Goal: Information Seeking & Learning: Learn about a topic

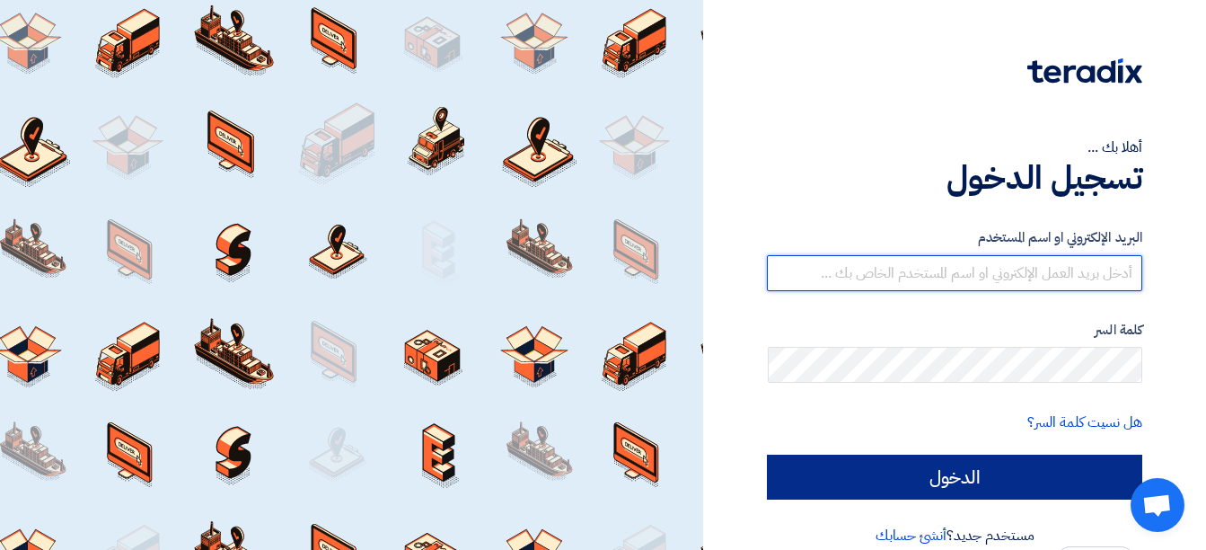
type input "[EMAIL_ADDRESS][DOMAIN_NAME]"
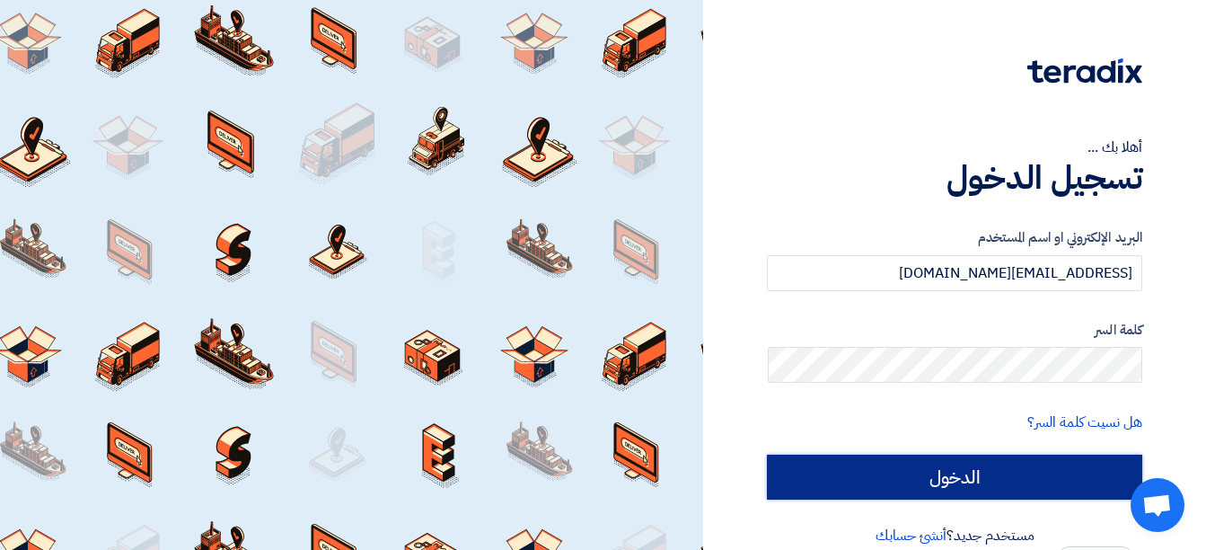
click at [984, 472] on input "الدخول" at bounding box center [954, 476] width 375 height 45
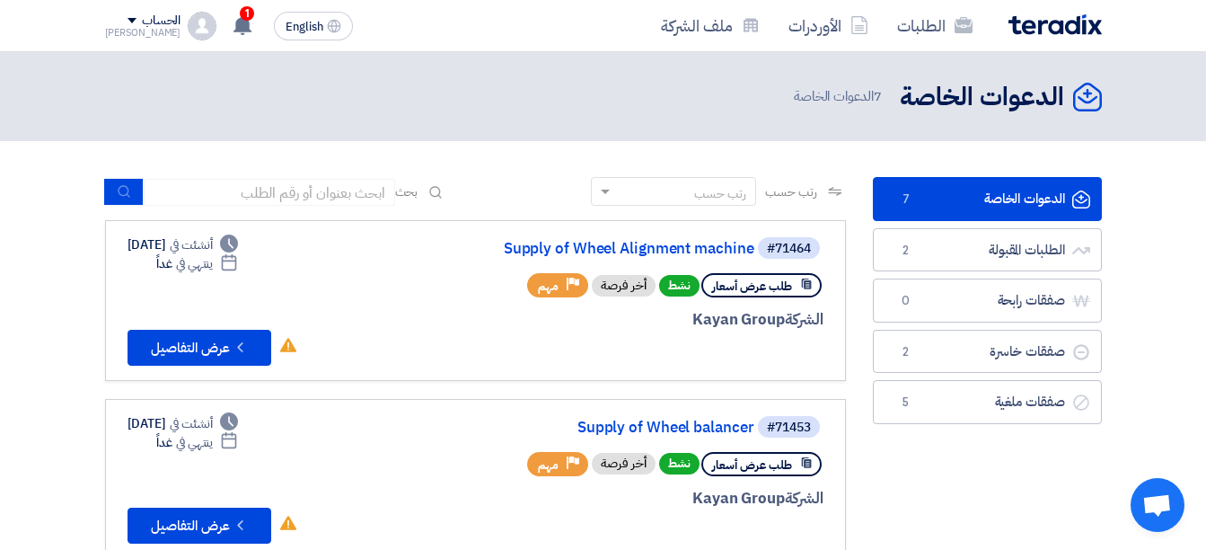
scroll to position [90, 0]
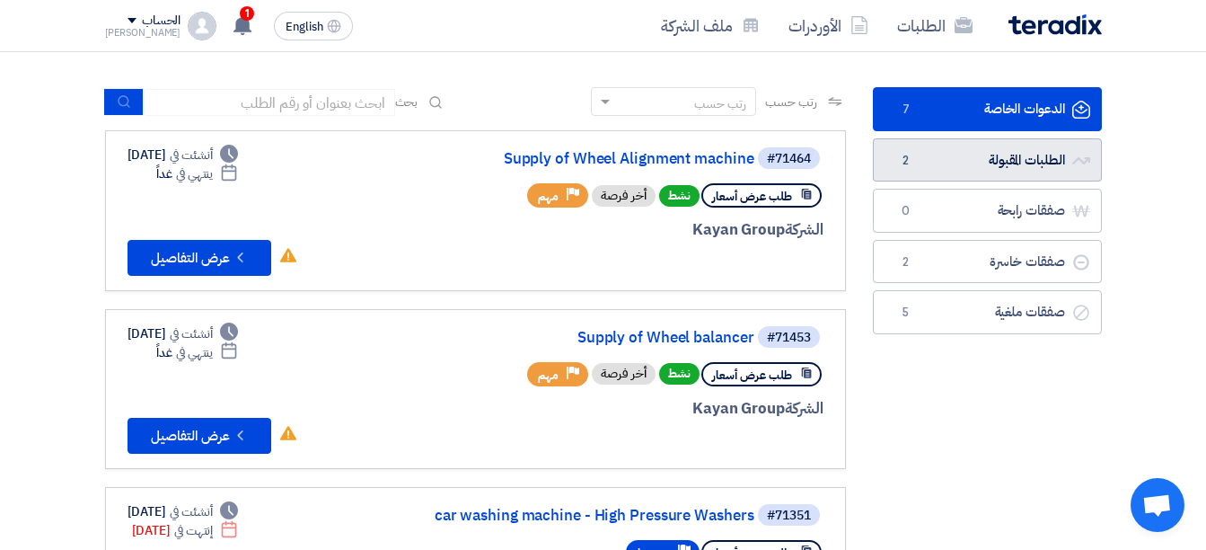
click at [1015, 172] on link "الطلبات المقبولة الطلبات المقبولة 2" at bounding box center [987, 160] width 229 height 44
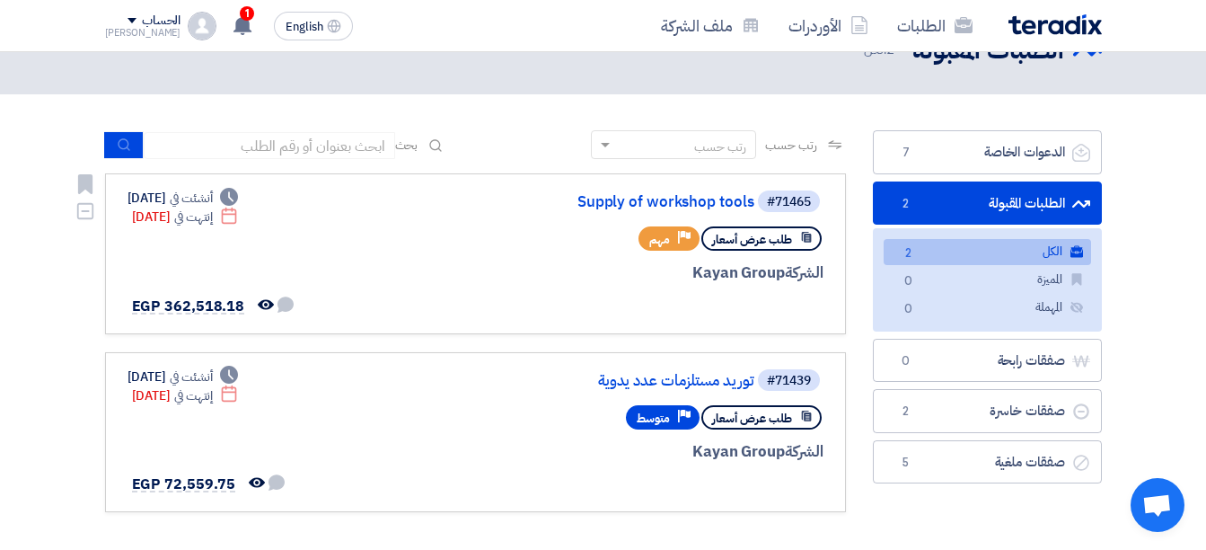
scroll to position [90, 0]
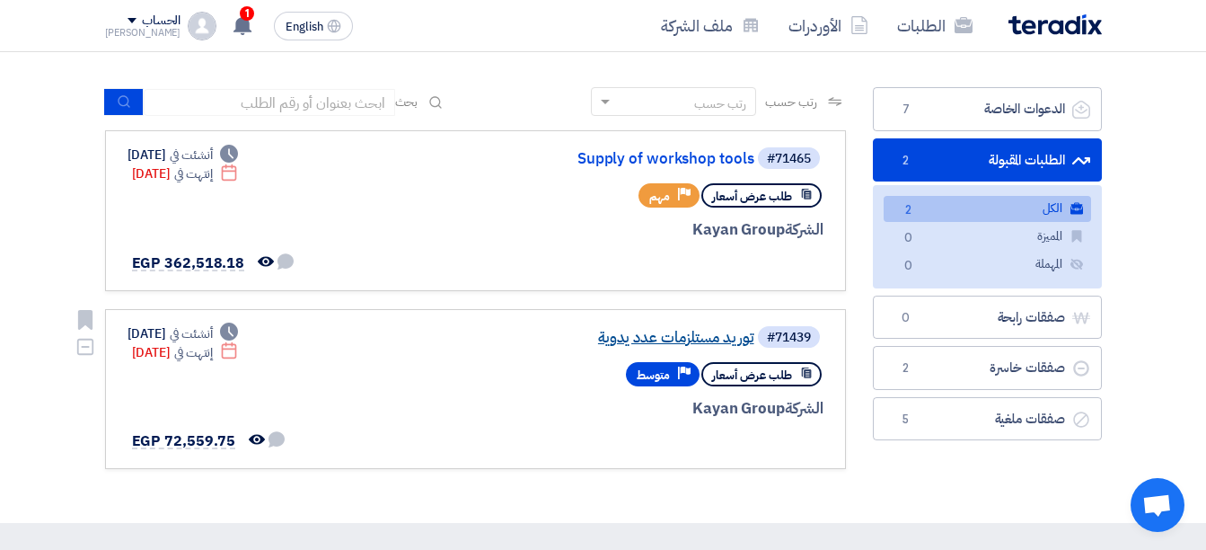
click at [682, 344] on link "توريد مستلزمات عدد يدوية" at bounding box center [574, 338] width 359 height 16
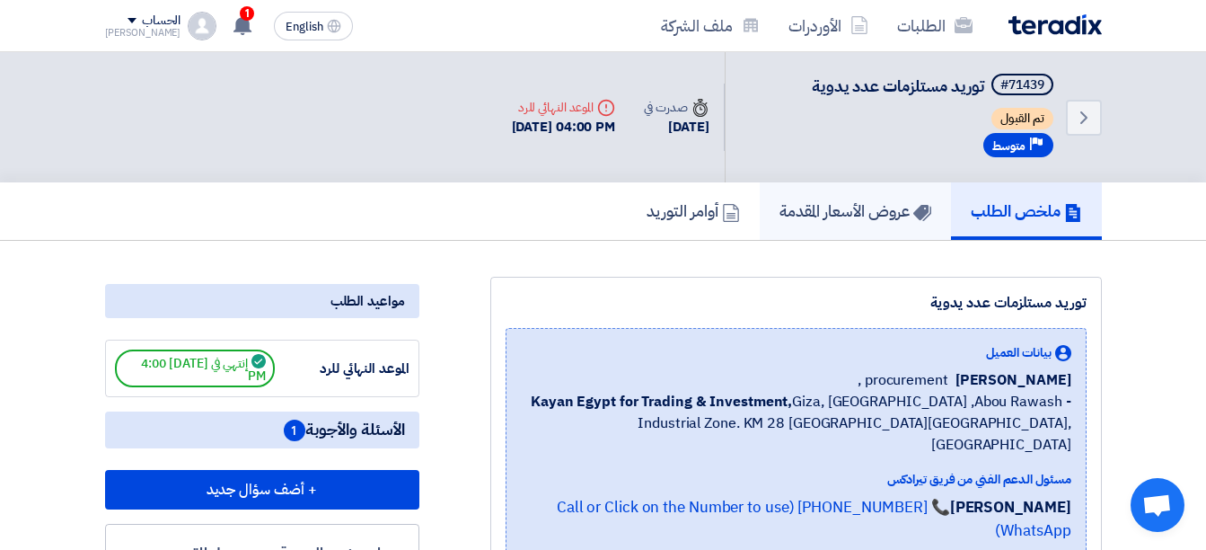
click at [860, 210] on h5 "عروض الأسعار المقدمة" at bounding box center [856, 210] width 152 height 21
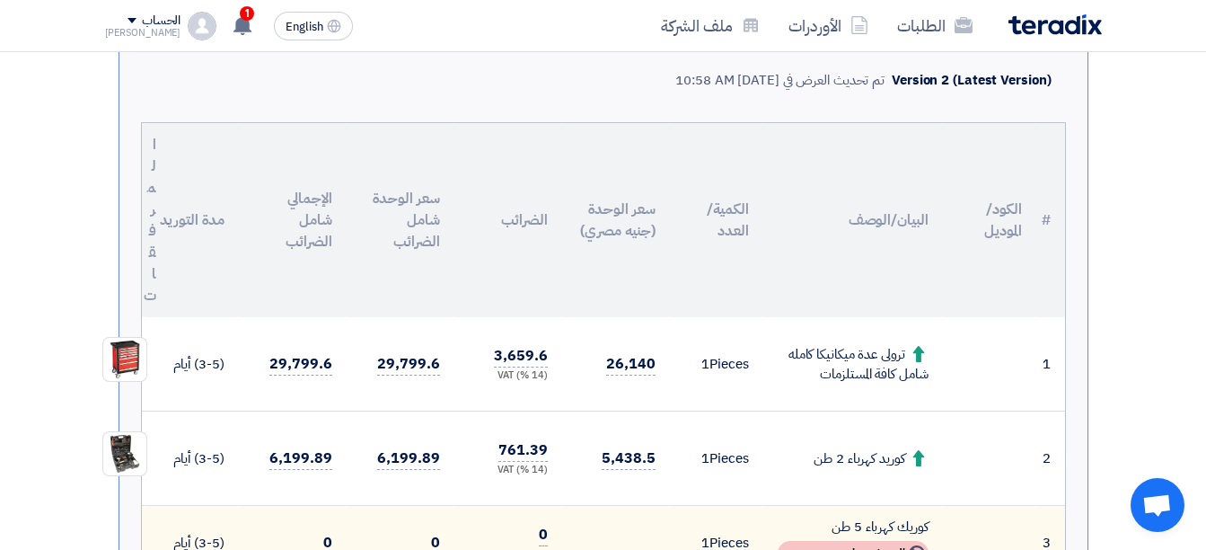
scroll to position [359, 0]
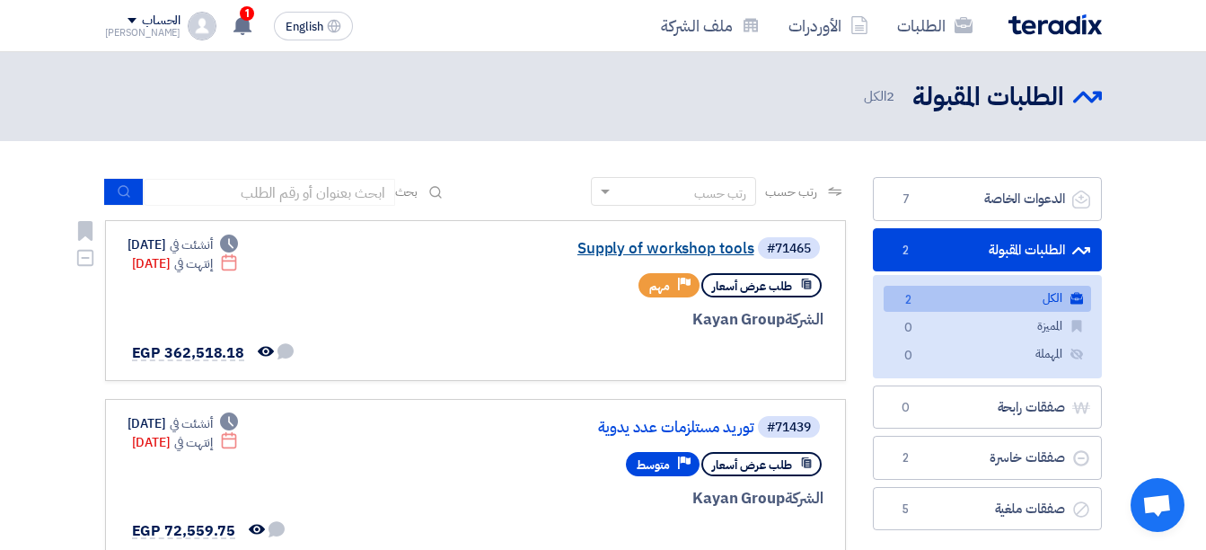
click at [654, 243] on link "Supply of workshop tools" at bounding box center [574, 249] width 359 height 16
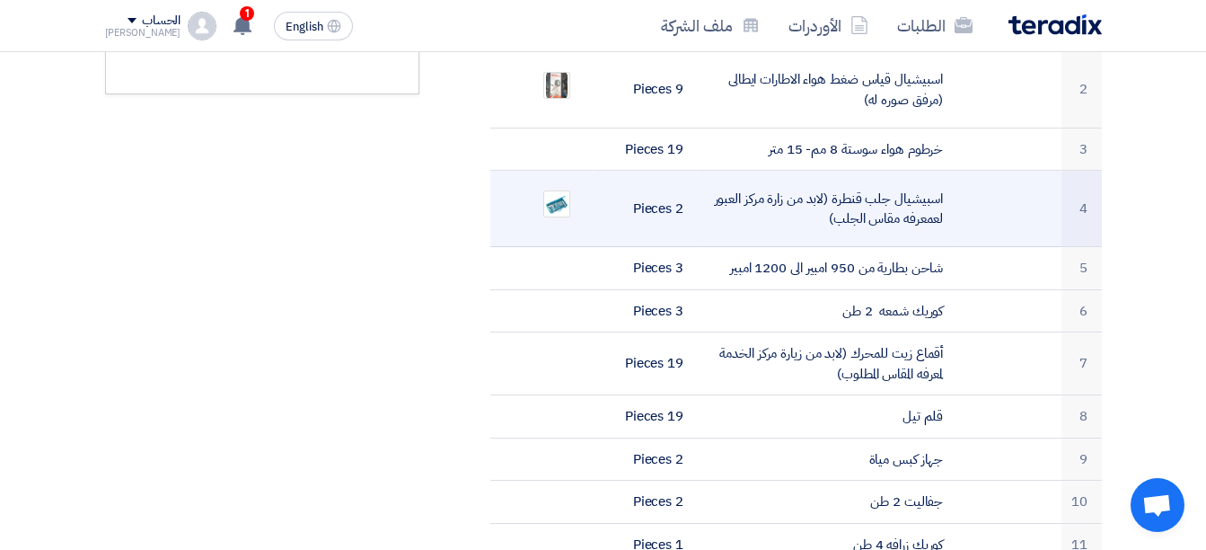
scroll to position [719, 0]
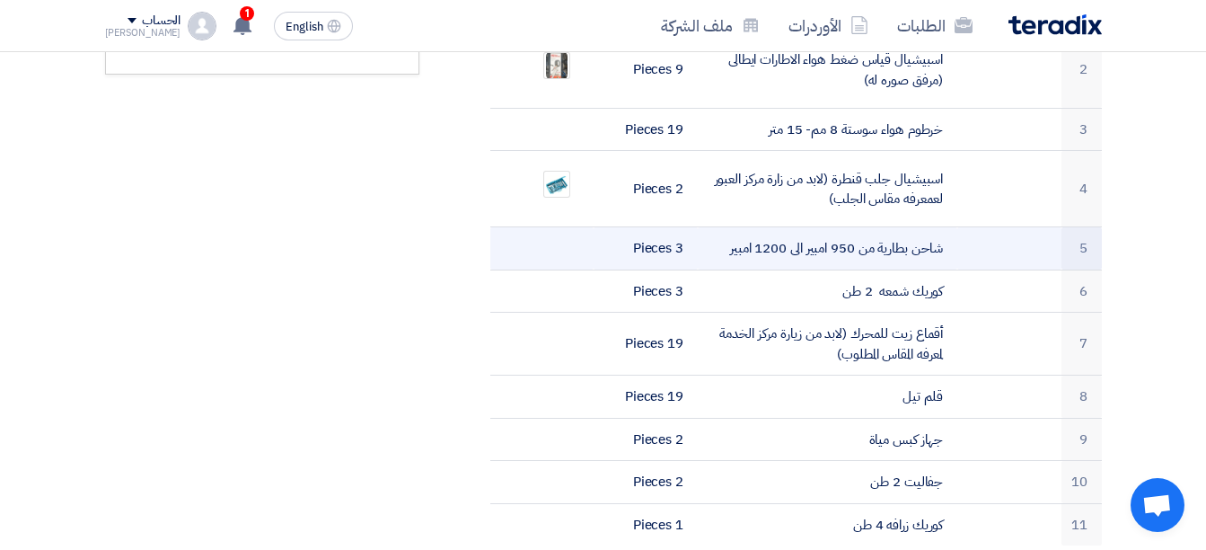
click at [871, 232] on td "شاحن بطارية من 950 امبير الى 1200 امبير" at bounding box center [828, 248] width 260 height 43
click at [874, 232] on td "شاحن بطارية من 950 امبير الى 1200 امبير" at bounding box center [828, 248] width 260 height 43
click at [877, 232] on td "شاحن بطارية من 950 امبير الى 1200 امبير" at bounding box center [828, 248] width 260 height 43
click at [680, 227] on td "3 Pieces" at bounding box center [646, 248] width 104 height 43
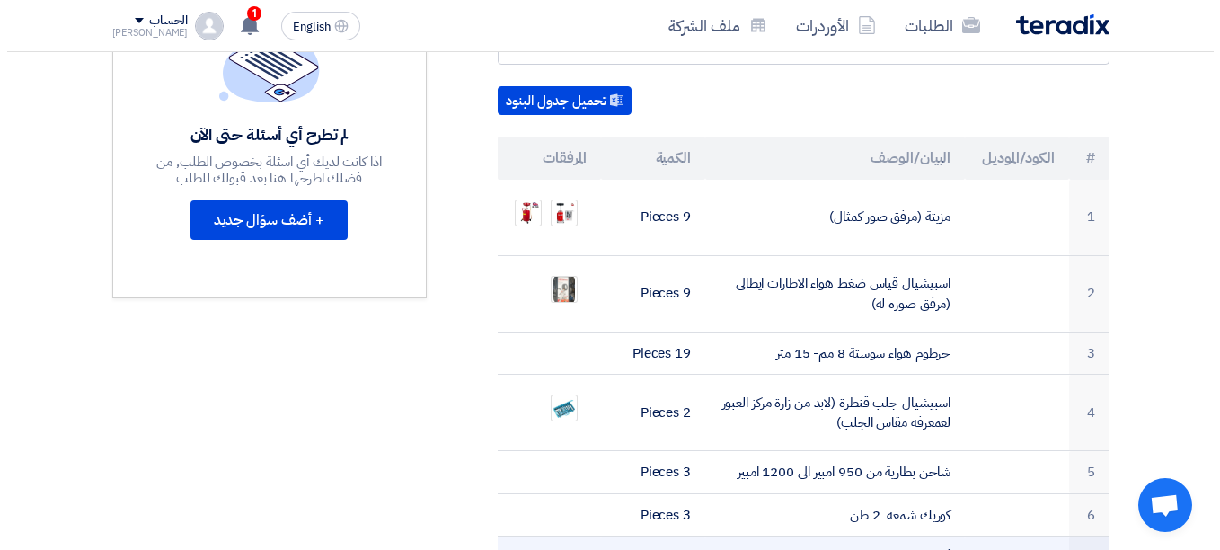
scroll to position [539, 0]
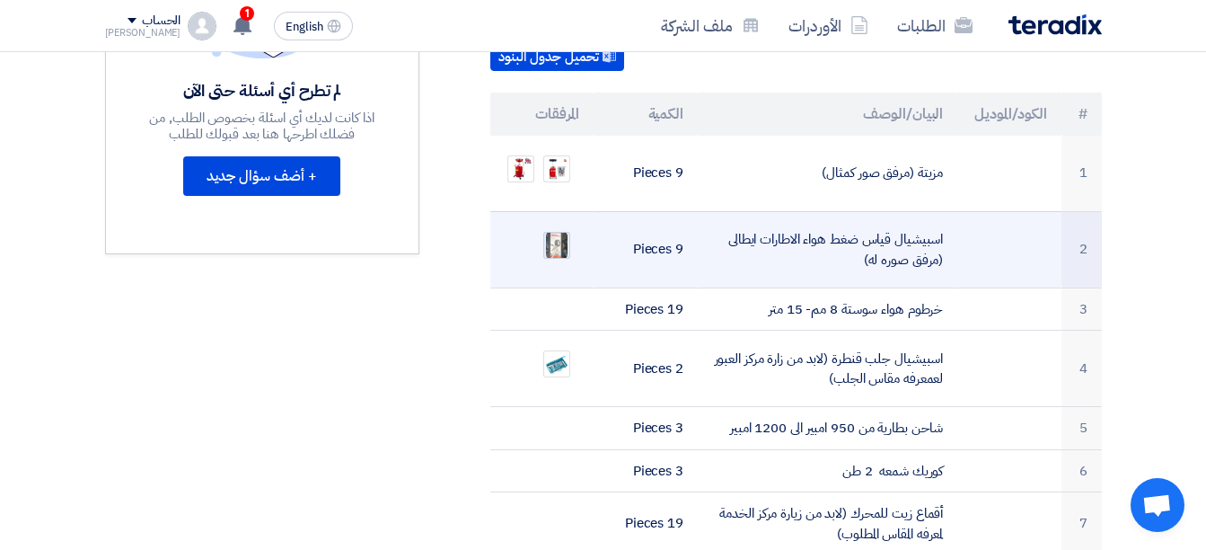
click at [566, 229] on img at bounding box center [556, 245] width 25 height 32
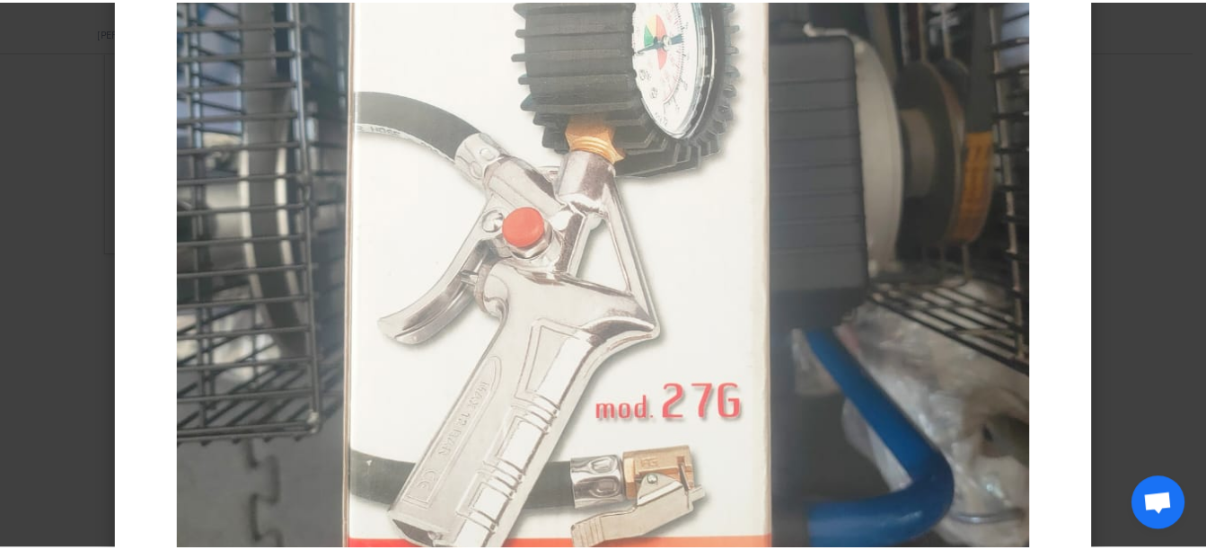
scroll to position [0, 0]
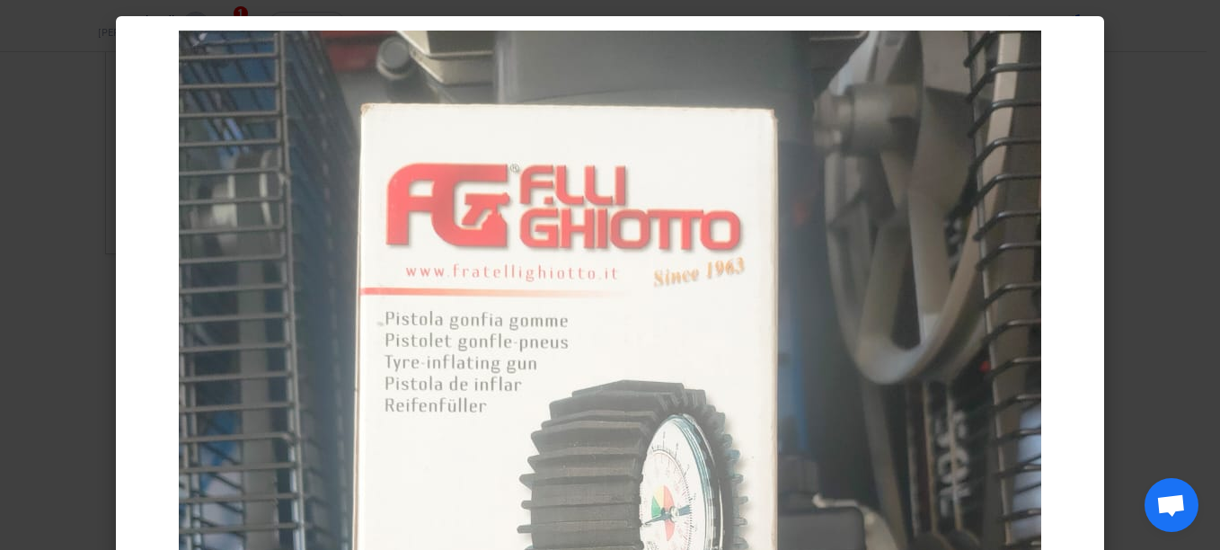
click at [95, 201] on modal-container at bounding box center [610, 275] width 1220 height 550
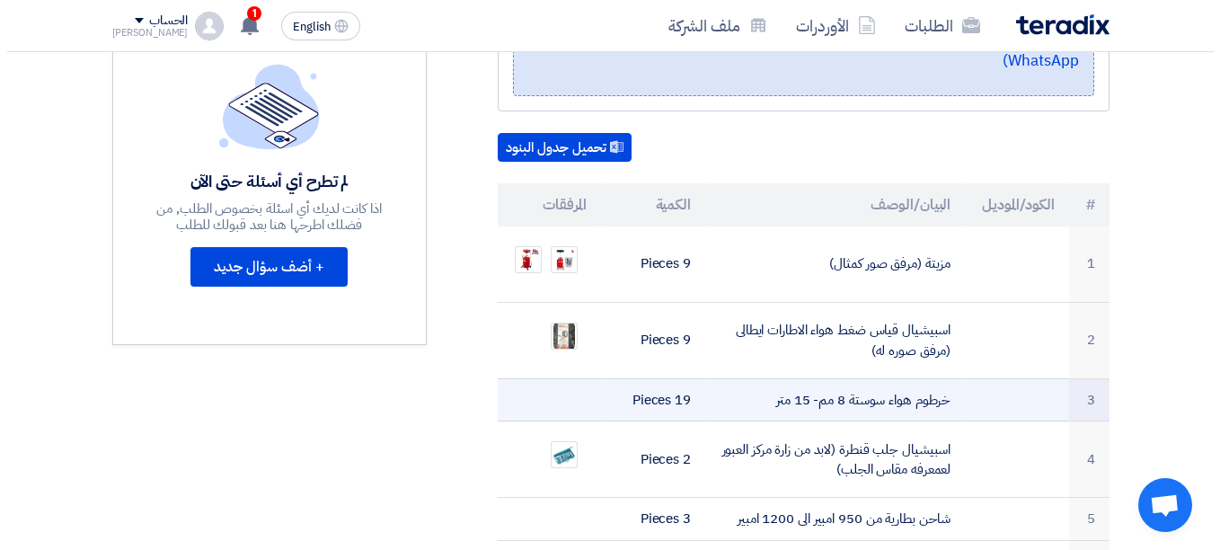
scroll to position [449, 0]
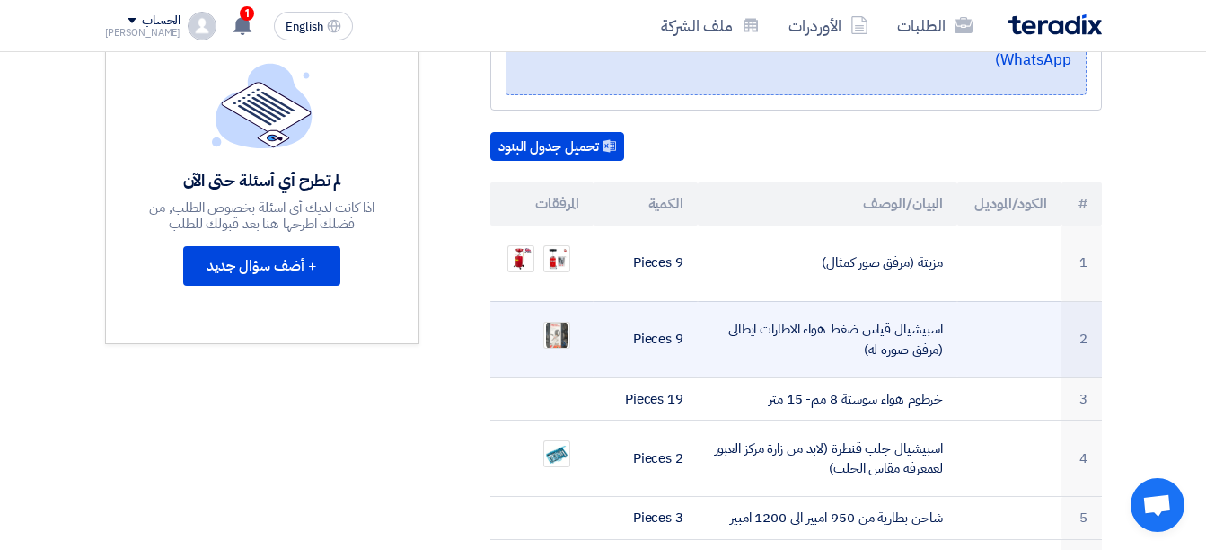
click at [904, 306] on td "اسبيشيال قياس ضغط هواء الاطارات ايطالى (مرفق صوره له)" at bounding box center [828, 339] width 260 height 76
click at [812, 316] on td "اسبيشيال قياس ضغط هواء الاطارات ايطالى (مرفق صوره له)" at bounding box center [828, 339] width 260 height 76
click at [754, 318] on td "اسبيشيال قياس ضغط هواء الاطارات ايطالى (مرفق صوره له)" at bounding box center [828, 339] width 260 height 76
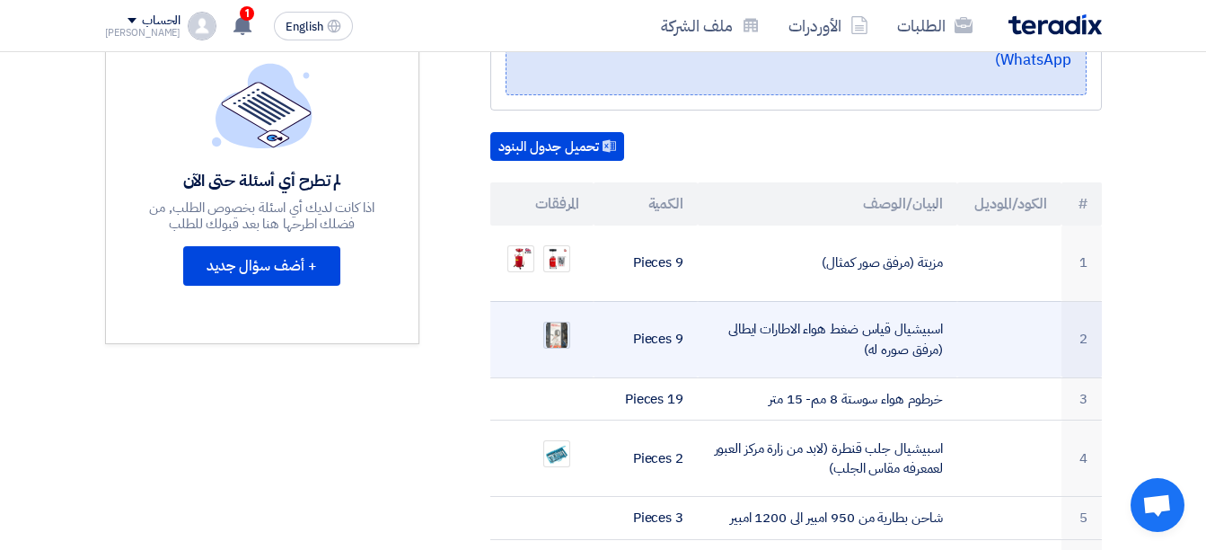
click at [558, 319] on img at bounding box center [556, 335] width 25 height 32
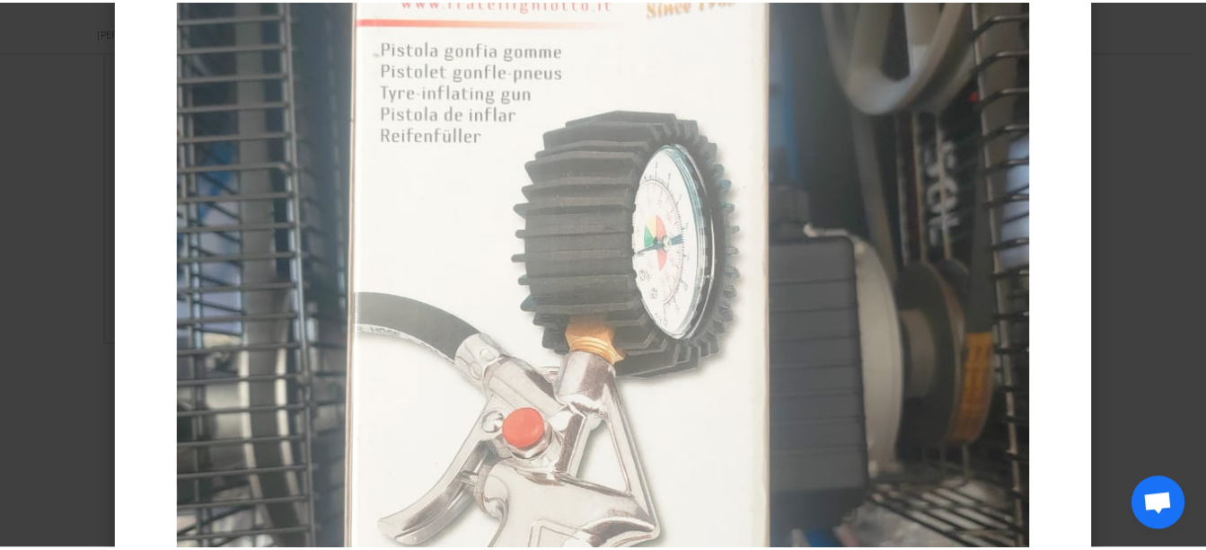
scroll to position [0, 0]
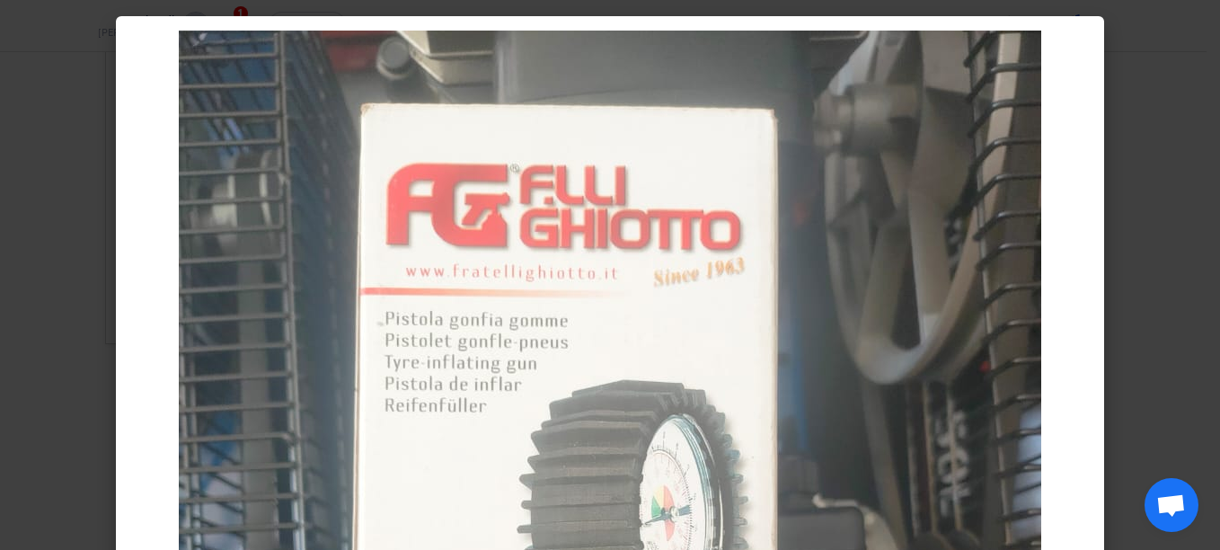
click at [1151, 211] on modal-container at bounding box center [610, 275] width 1220 height 550
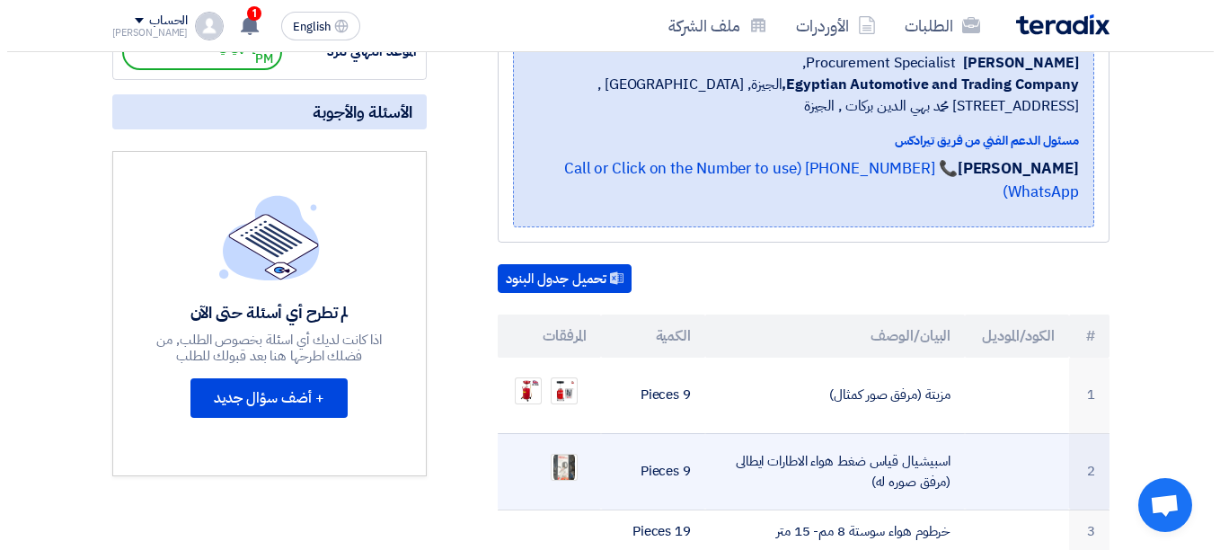
scroll to position [449, 0]
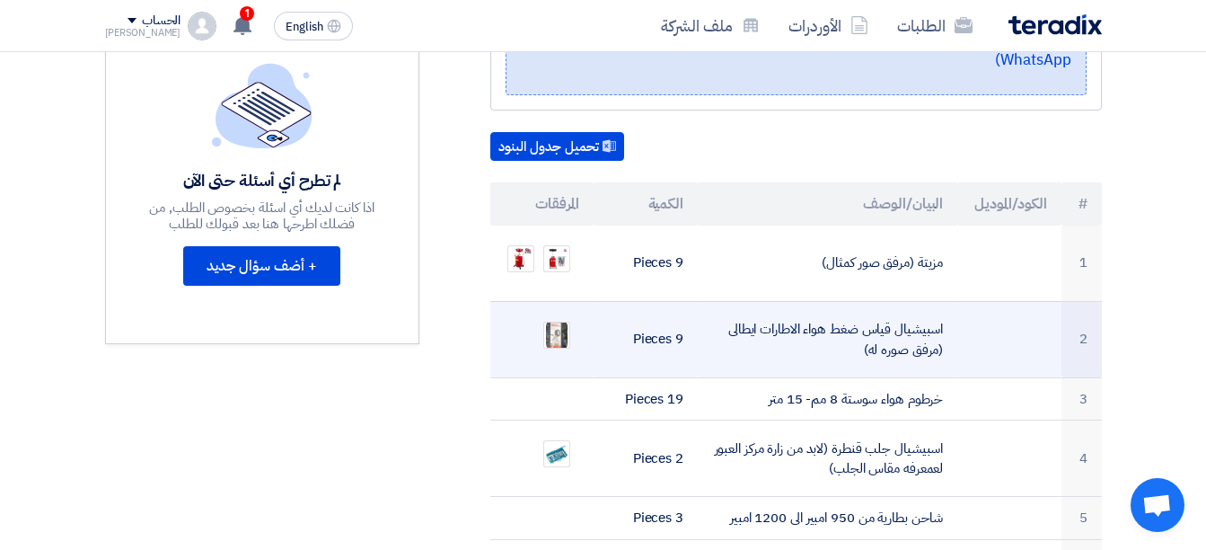
click at [1083, 315] on td "2" at bounding box center [1082, 339] width 40 height 76
click at [890, 324] on td "اسبيشيال قياس ضغط هواء الاطارات ايطالى (مرفق صوره له)" at bounding box center [828, 339] width 260 height 76
click at [725, 325] on td "اسبيشيال قياس ضغط هواء الاطارات ايطالى (مرفق صوره له)" at bounding box center [828, 339] width 260 height 76
click at [563, 325] on div at bounding box center [556, 335] width 27 height 27
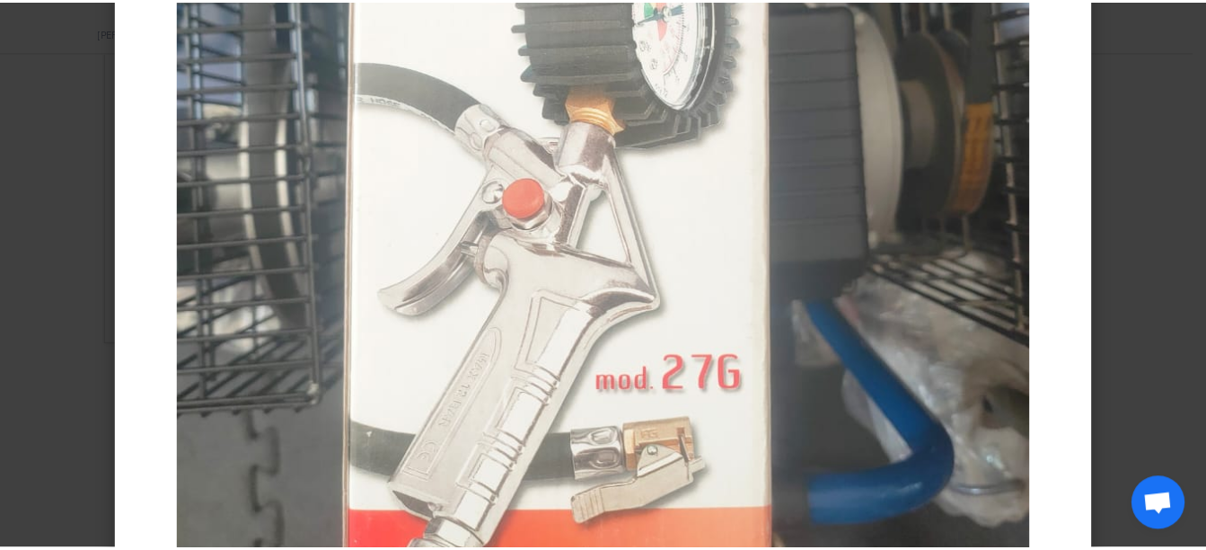
scroll to position [539, 0]
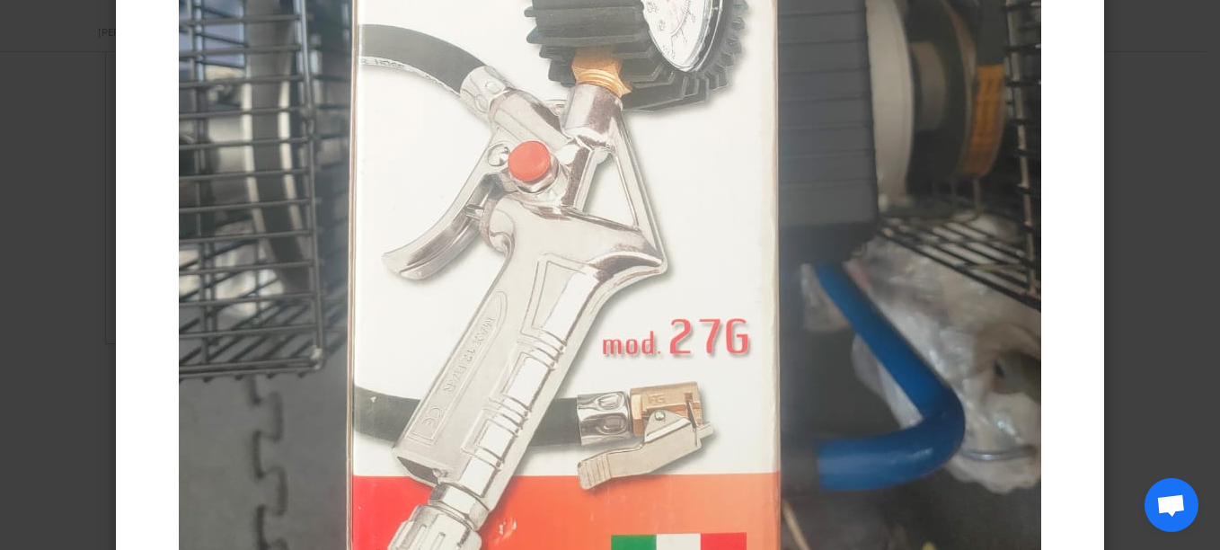
click at [1129, 255] on modal-container at bounding box center [610, 275] width 1220 height 550
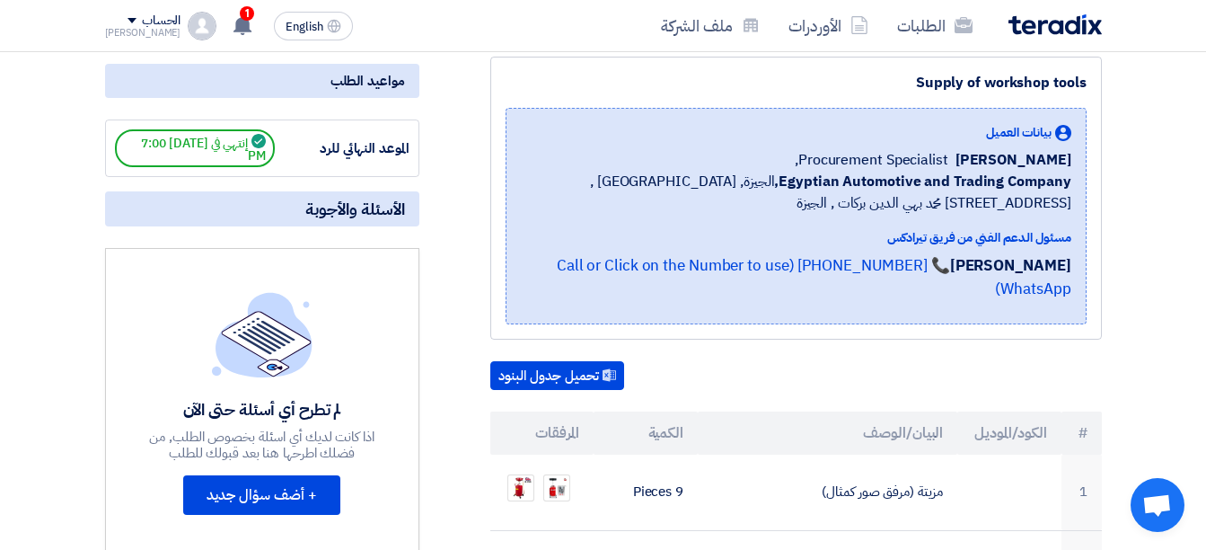
scroll to position [180, 0]
